Goal: Task Accomplishment & Management: Complete application form

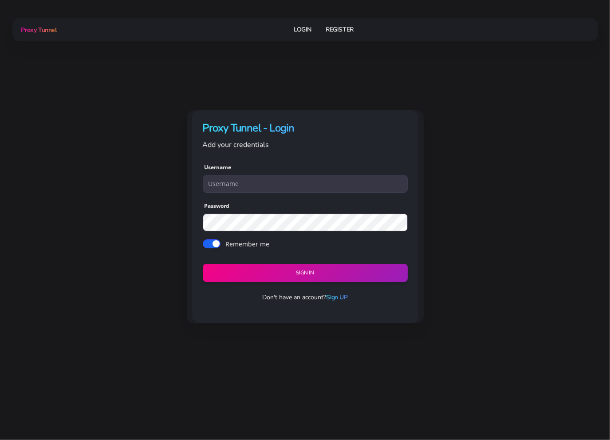
click at [340, 295] on link "Sign UP" at bounding box center [336, 297] width 21 height 8
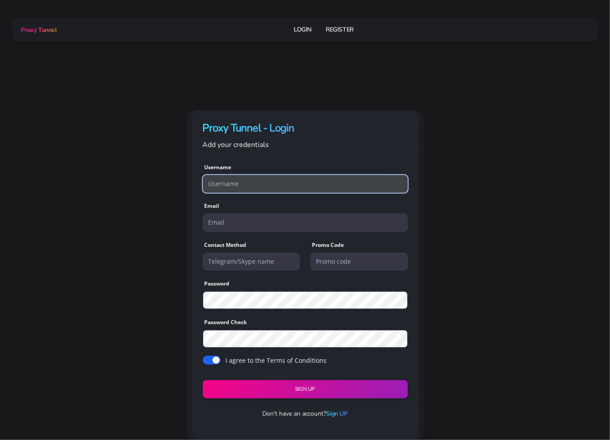
paste input "bc.bankconsole@gmail.com"
type input "bc.bankconsole@gmail.com"
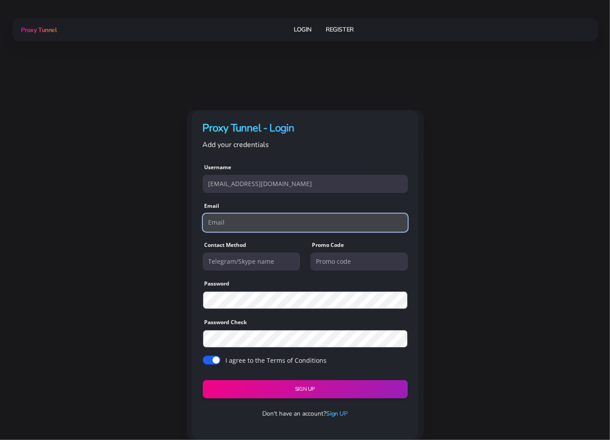
click at [289, 224] on input "email" at bounding box center [305, 223] width 205 height 18
paste input "bc.bankconsole@gmail.com"
type input "bc.bankconsole@gmail.com"
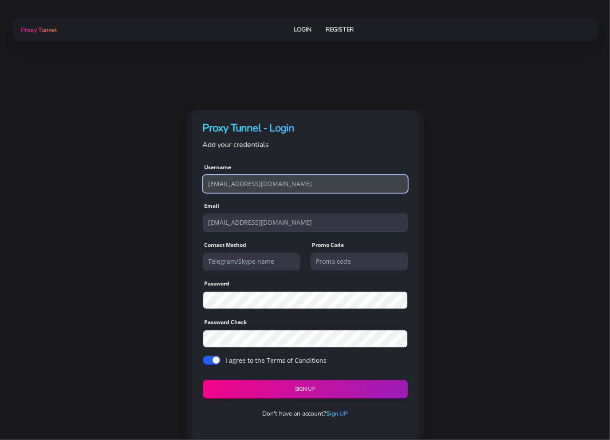
drag, startPoint x: 257, startPoint y: 184, endPoint x: 307, endPoint y: 183, distance: 50.2
click at [307, 183] on input "bc.bankconsole@gmail.com" at bounding box center [305, 184] width 205 height 18
type input "bc.bankconsole"
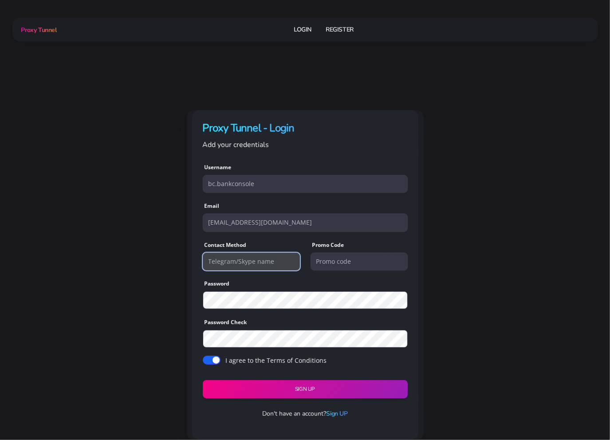
click at [268, 257] on input "text" at bounding box center [251, 262] width 97 height 18
click at [243, 260] on input "text" at bounding box center [251, 262] width 97 height 18
click at [266, 261] on input "text" at bounding box center [251, 262] width 97 height 18
click at [238, 261] on input "text" at bounding box center [251, 262] width 97 height 18
click at [108, 133] on div "Proxy Tunnel - Login Add your credentials Username bc.bankconsole Email bc.bank…" at bounding box center [305, 274] width 474 height 329
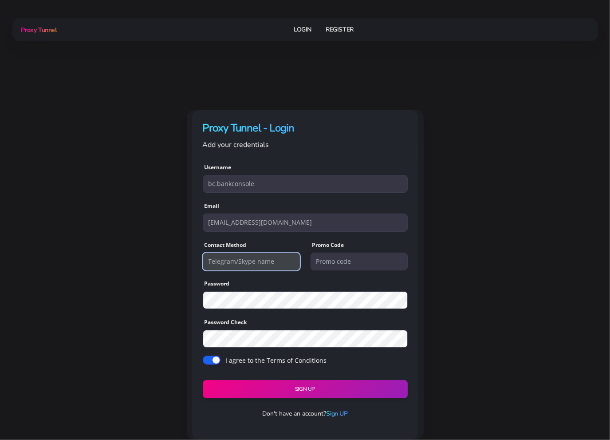
click at [240, 262] on input "text" at bounding box center [251, 262] width 97 height 18
type input "deafpool"
click at [286, 382] on button "Sign UP" at bounding box center [305, 389] width 209 height 19
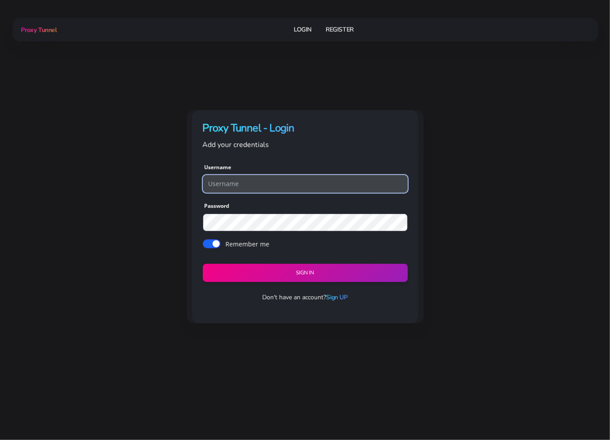
type input "bc.bankconsole"
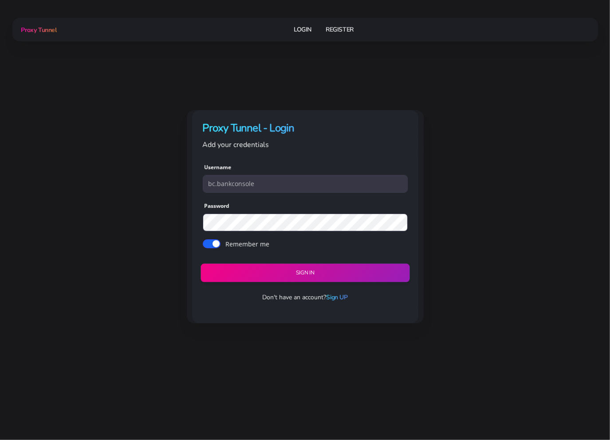
click at [295, 275] on button "Sign in" at bounding box center [305, 273] width 209 height 19
